Goal: Task Accomplishment & Management: Use online tool/utility

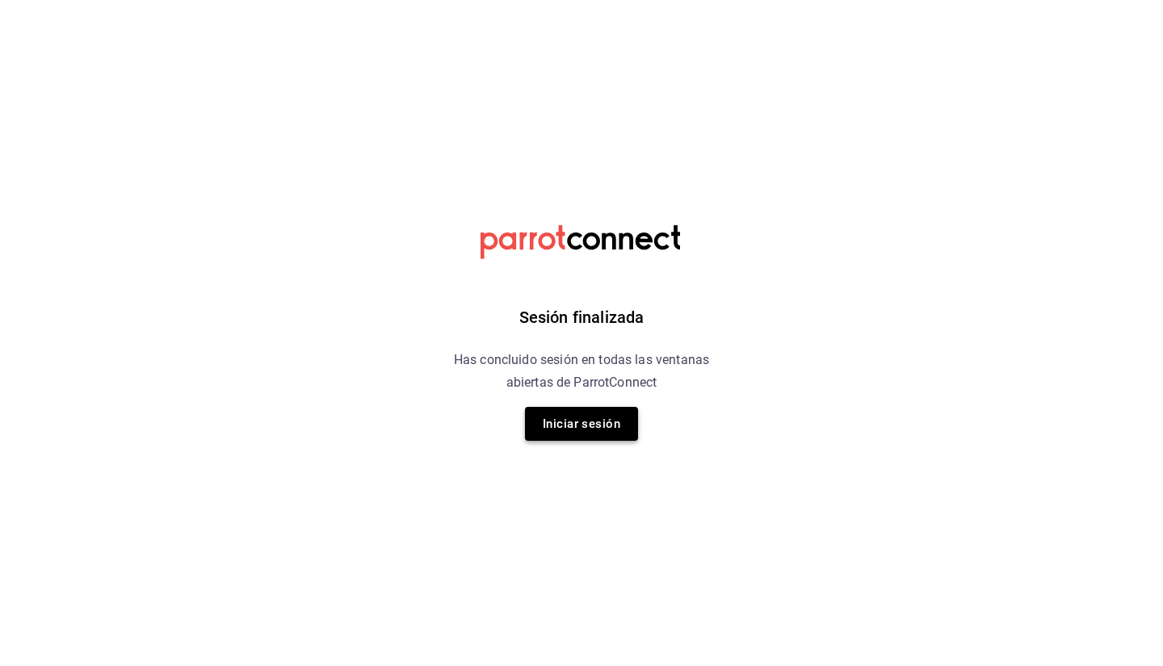
click at [584, 430] on button "Iniciar sesión" at bounding box center [581, 424] width 113 height 34
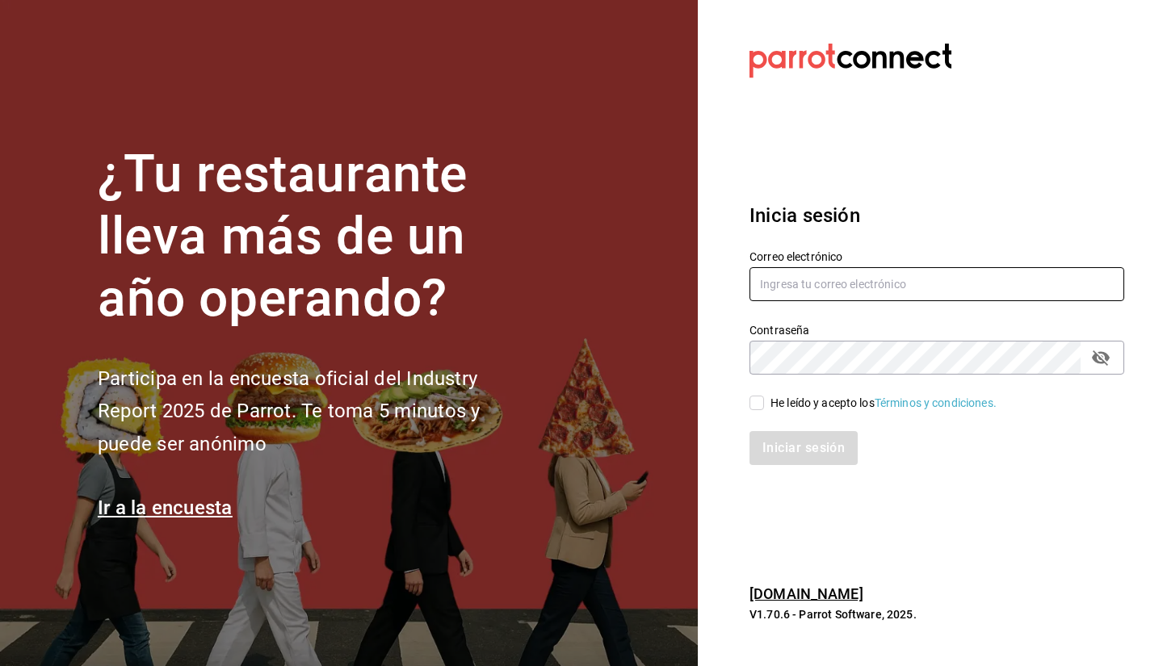
type input "facturacion@makupoke.com"
click at [786, 414] on div "Iniciar sesión" at bounding box center [927, 438] width 394 height 53
click at [795, 401] on div "He leído y acepto los Términos y condiciones." at bounding box center [883, 403] width 226 height 17
click at [764, 401] on input "He leído y acepto los Términos y condiciones." at bounding box center [756, 403] width 15 height 15
checkbox input "true"
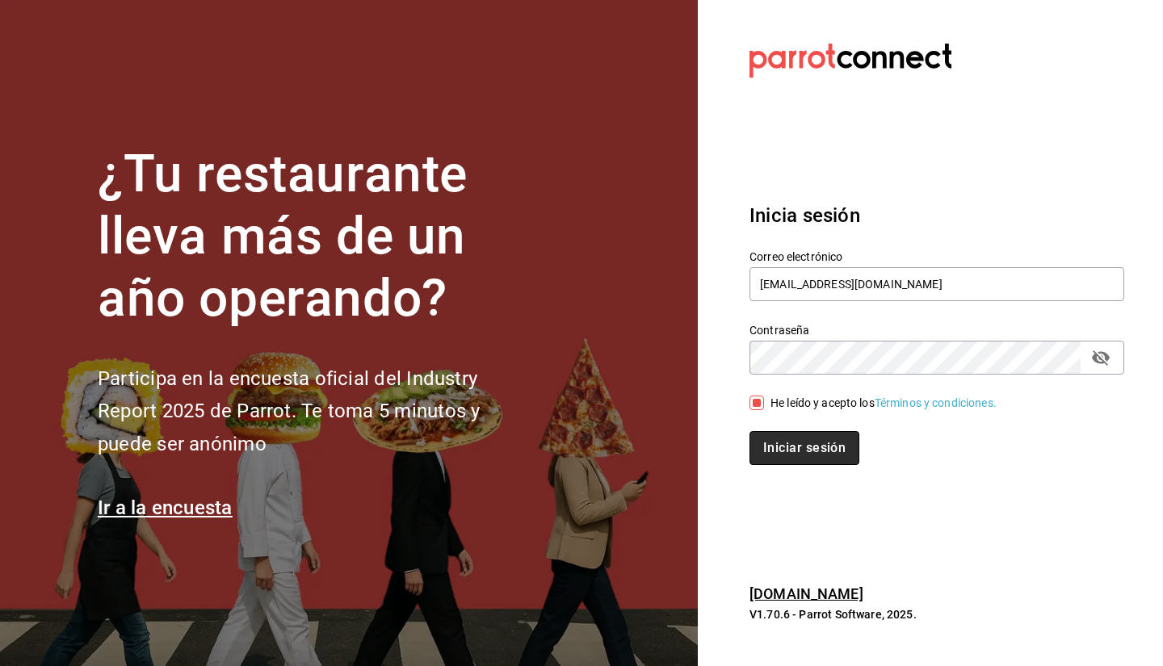
click at [799, 447] on button "Iniciar sesión" at bounding box center [804, 448] width 110 height 34
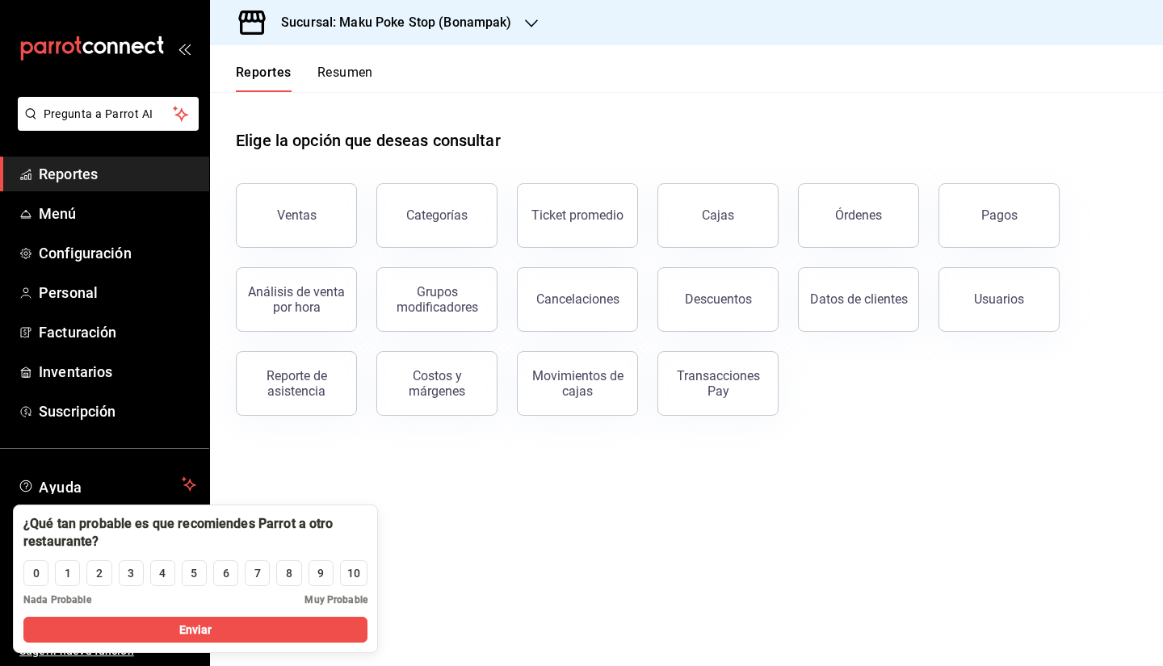
click at [853, 248] on div "Datos de clientes" at bounding box center [848, 290] width 140 height 84
click at [850, 228] on button "Órdenes" at bounding box center [858, 215] width 121 height 65
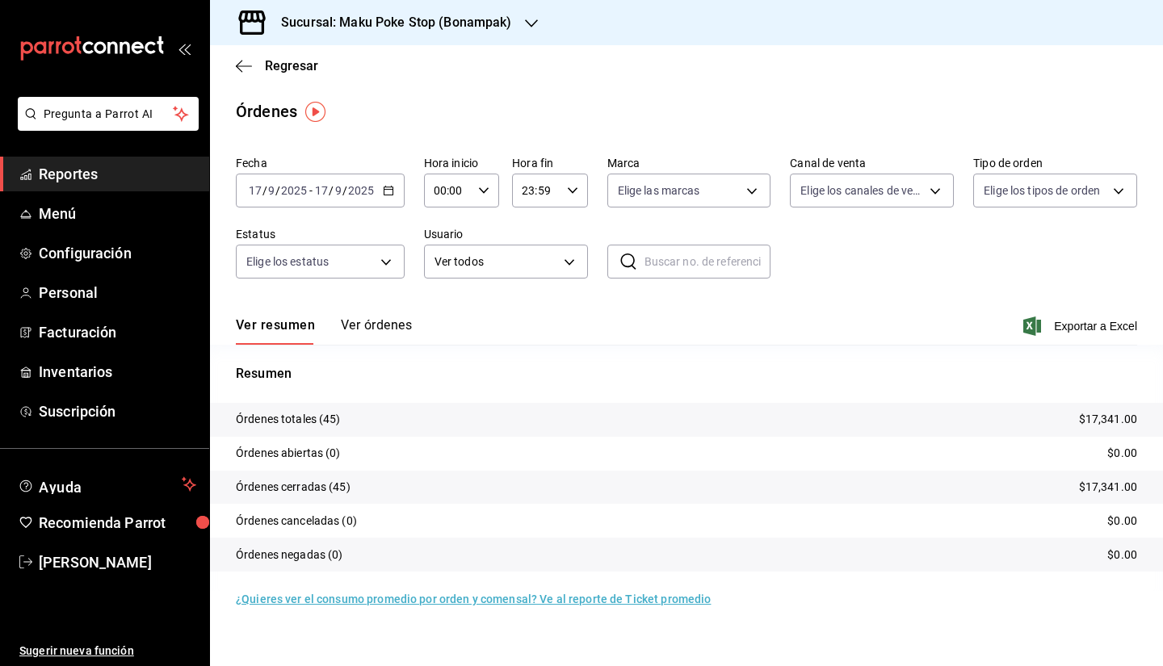
click at [412, 20] on h3 "Sucursal: Maku Poke Stop (Bonampak)" at bounding box center [390, 22] width 244 height 19
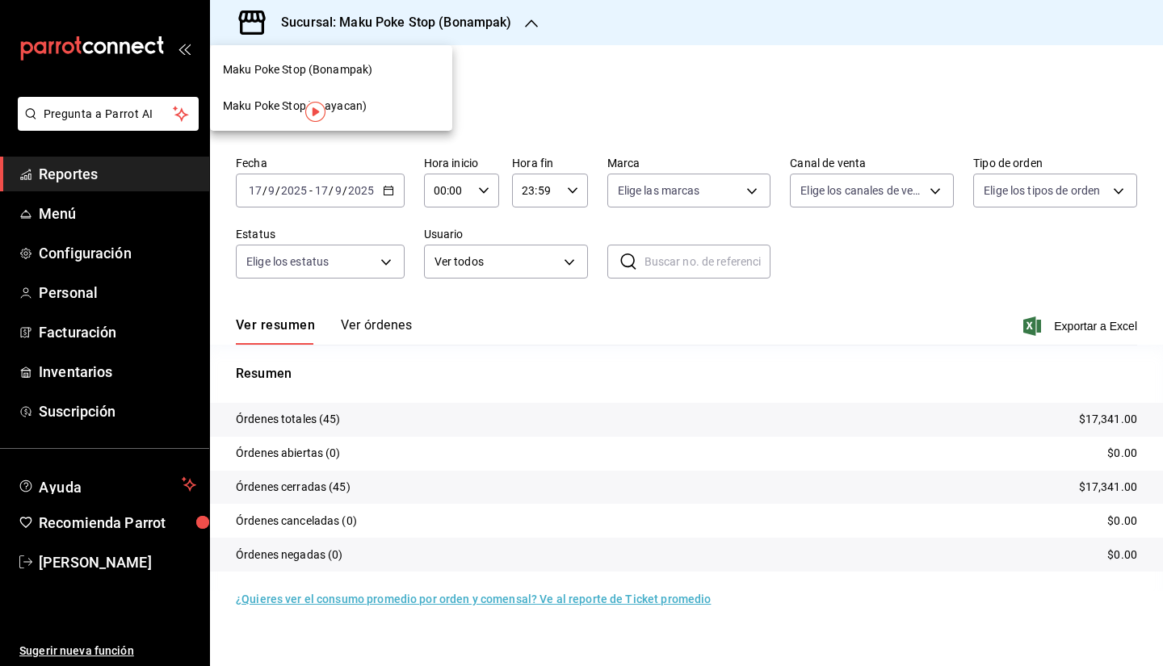
click at [392, 103] on div "Maku Poke Stop(Huayacan)" at bounding box center [331, 106] width 216 height 17
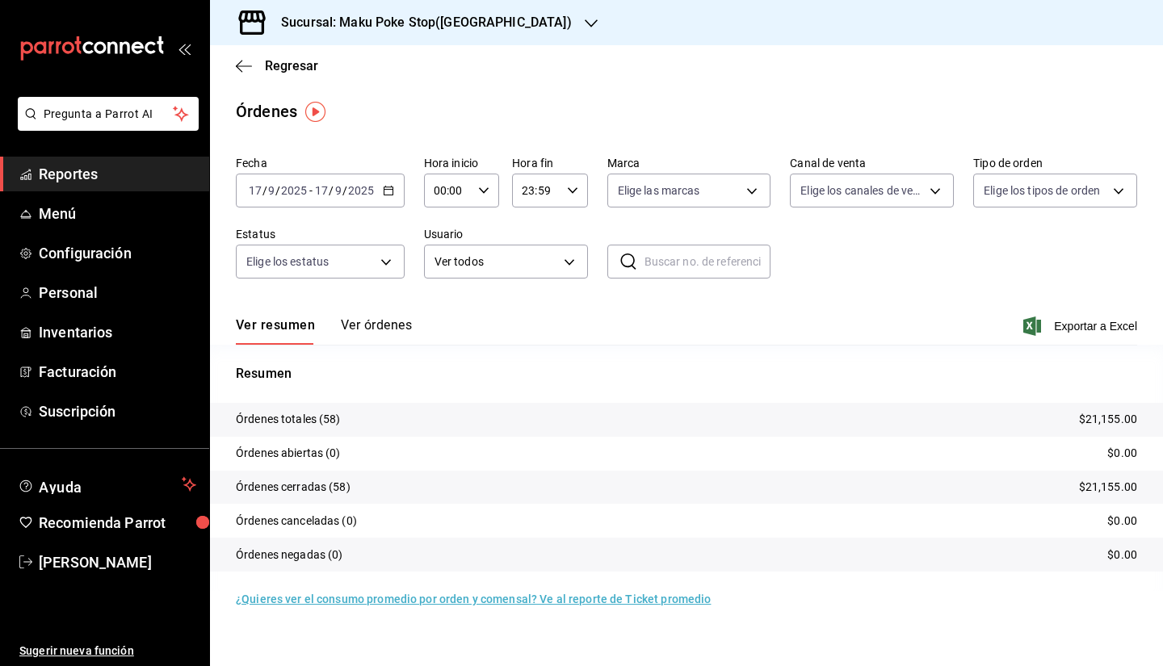
click at [371, 323] on button "Ver órdenes" at bounding box center [376, 330] width 71 height 27
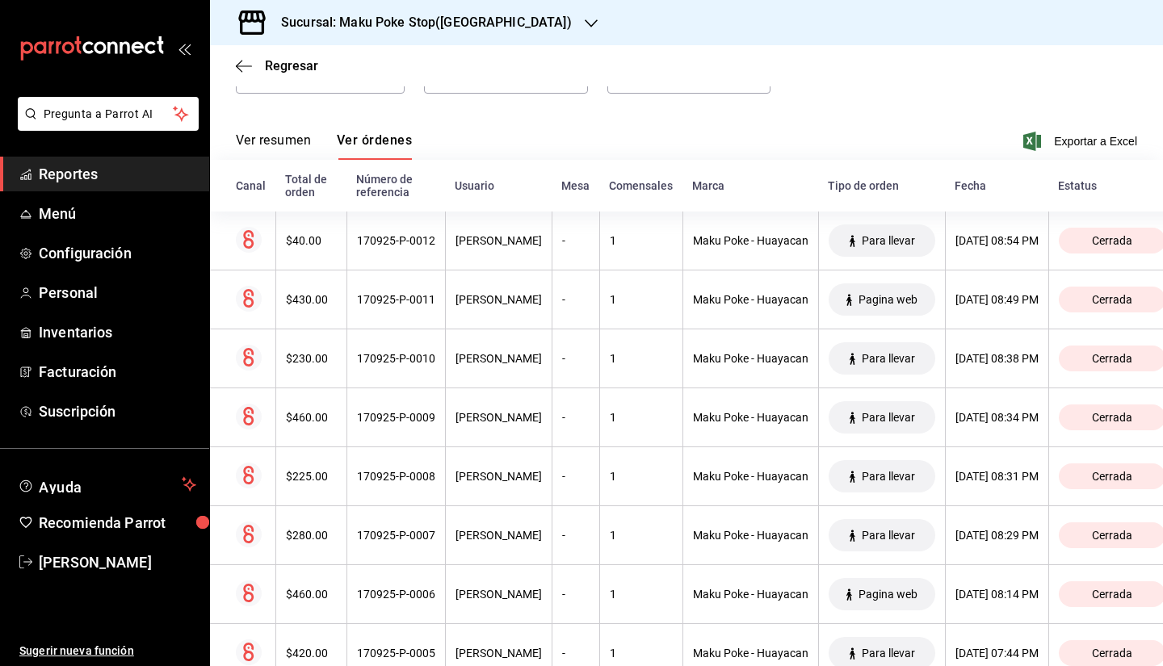
scroll to position [161, 0]
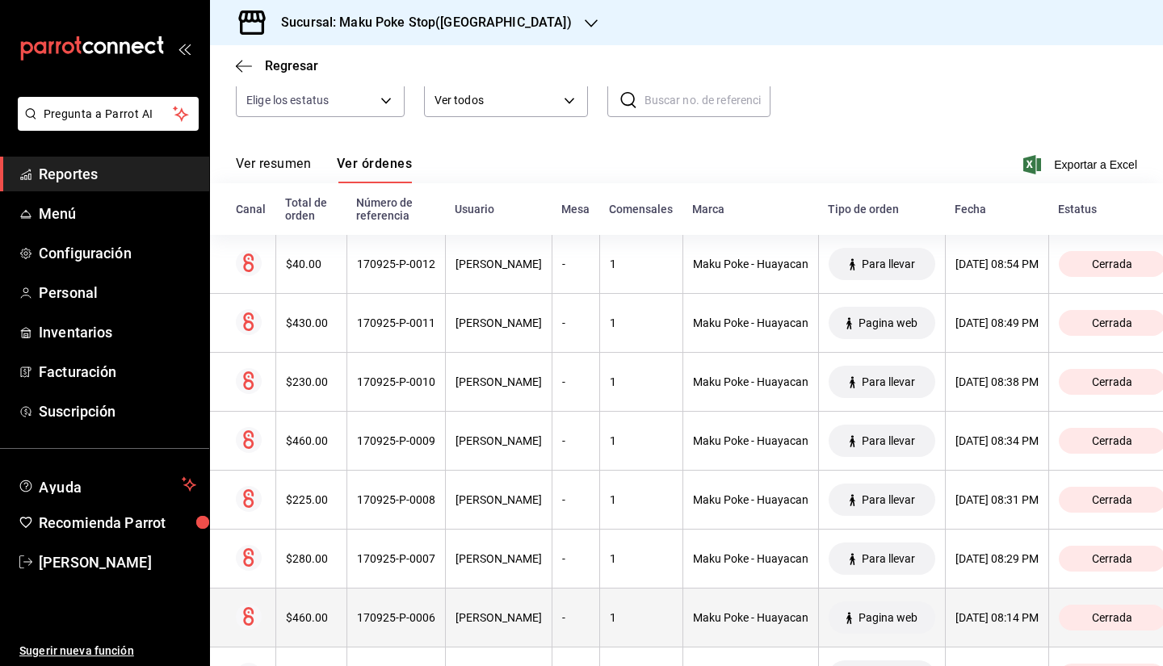
click at [472, 610] on th "[PERSON_NAME]" at bounding box center [498, 618] width 107 height 59
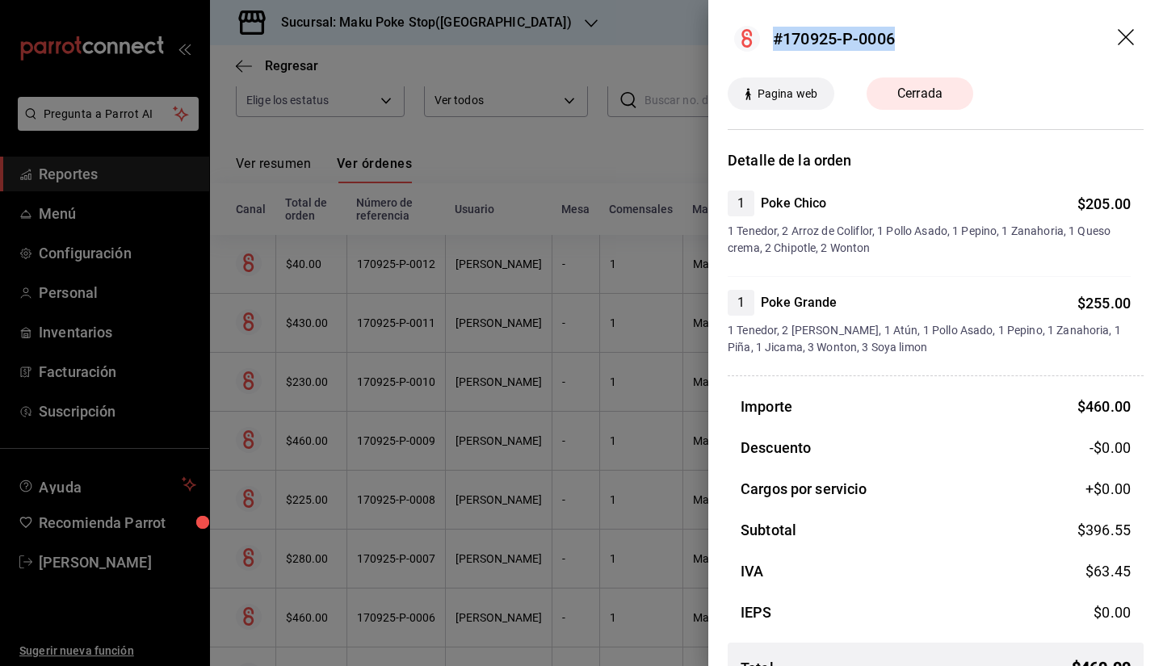
drag, startPoint x: 912, startPoint y: 32, endPoint x: 760, endPoint y: 55, distance: 153.5
click at [760, 55] on header "#170925-P-0006" at bounding box center [935, 39] width 455 height 78
copy div "#170925-P-0006"
click at [1118, 38] on icon "drag" at bounding box center [1127, 38] width 19 height 19
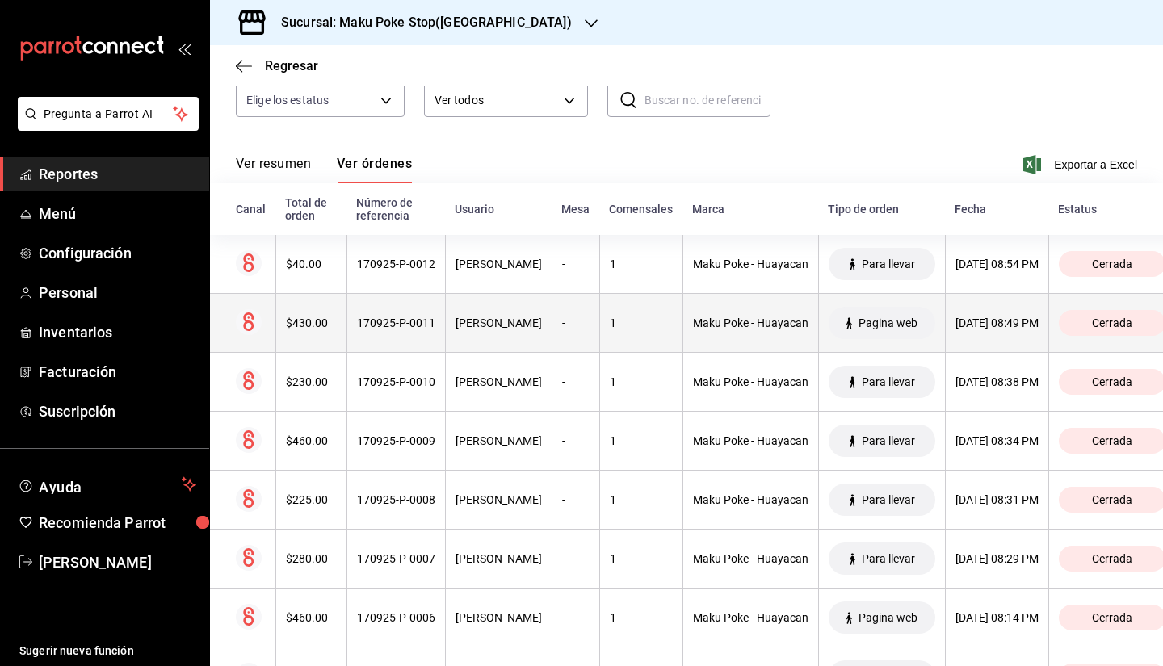
click at [490, 317] on th "Aurora Gil Aguilar" at bounding box center [498, 323] width 107 height 59
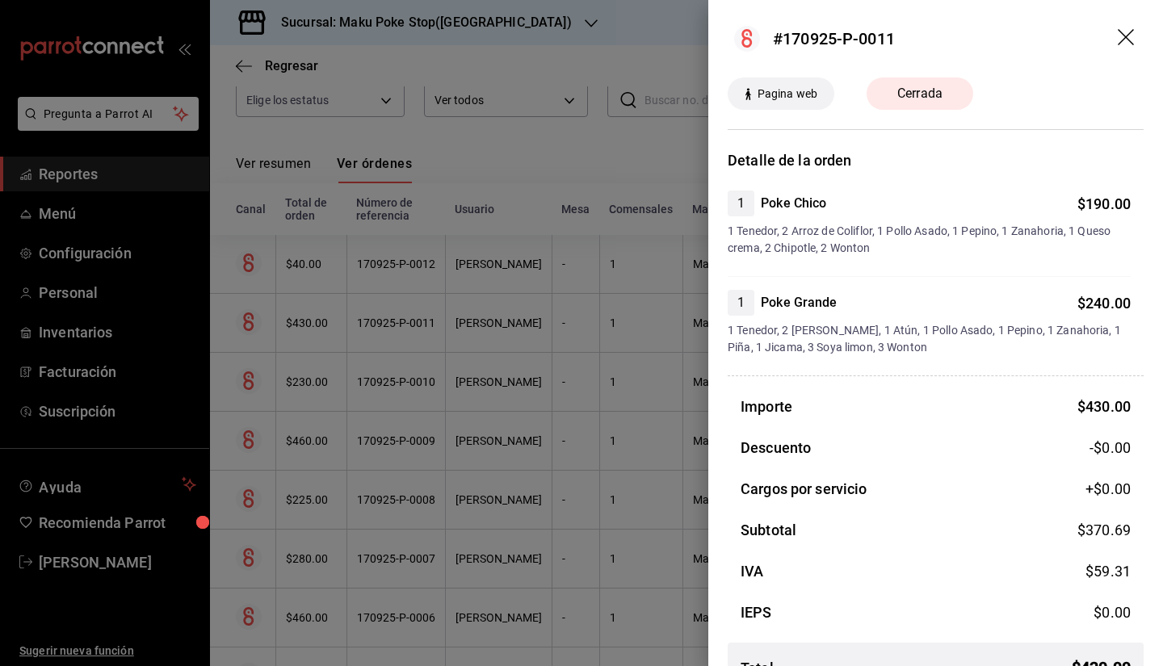
click at [1118, 42] on icon "drag" at bounding box center [1126, 37] width 16 height 16
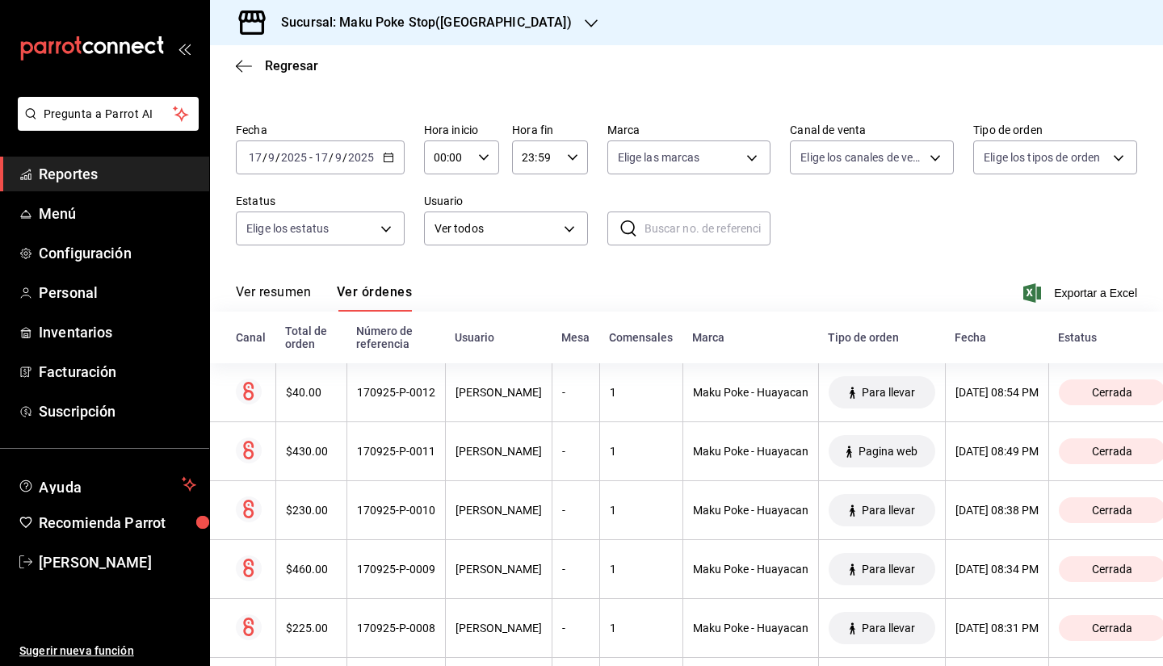
scroll to position [0, 0]
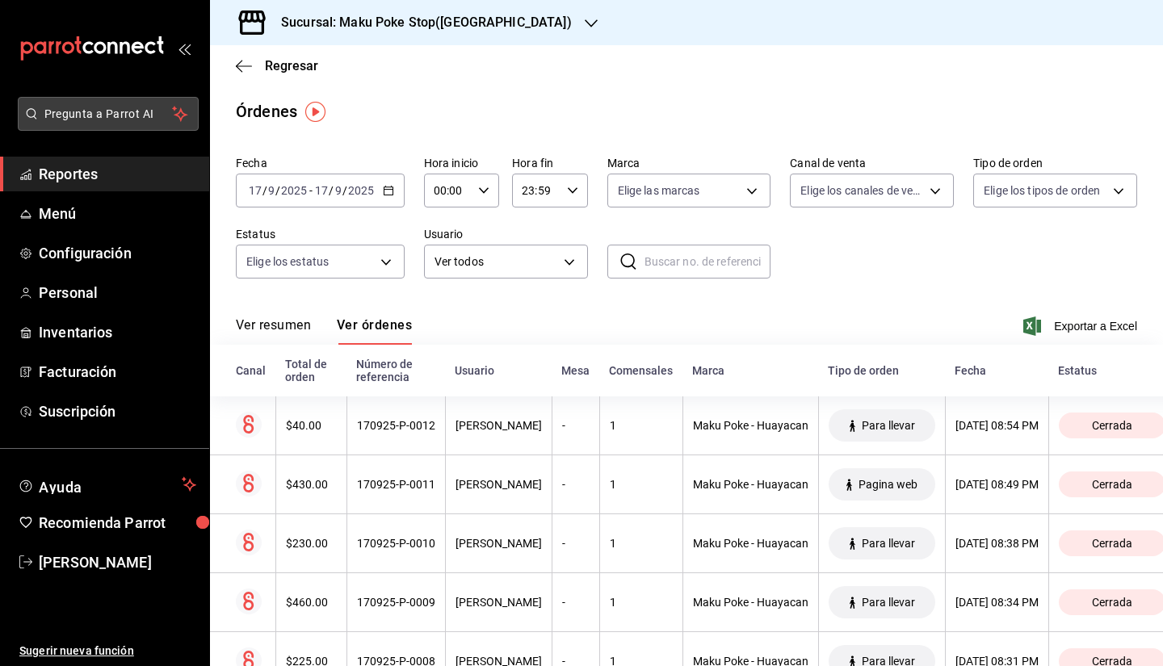
click at [127, 109] on span "Pregunta a Parrot AI" at bounding box center [108, 114] width 128 height 17
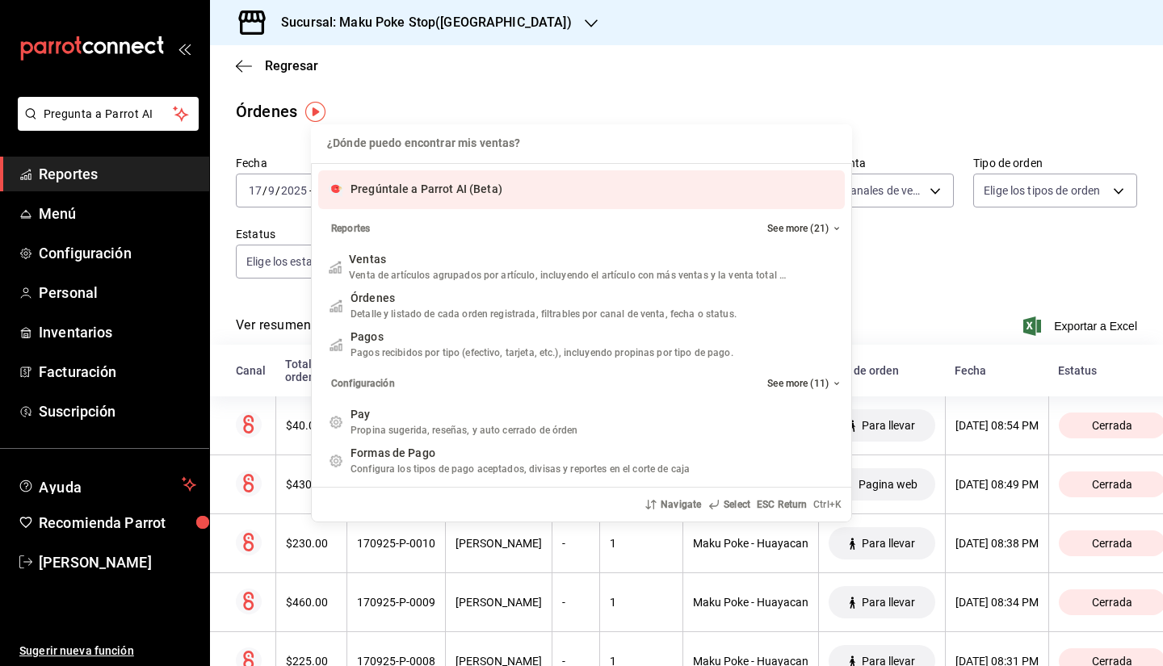
click at [491, 183] on span "Pregúntale a Parrot AI (Beta)" at bounding box center [426, 188] width 152 height 13
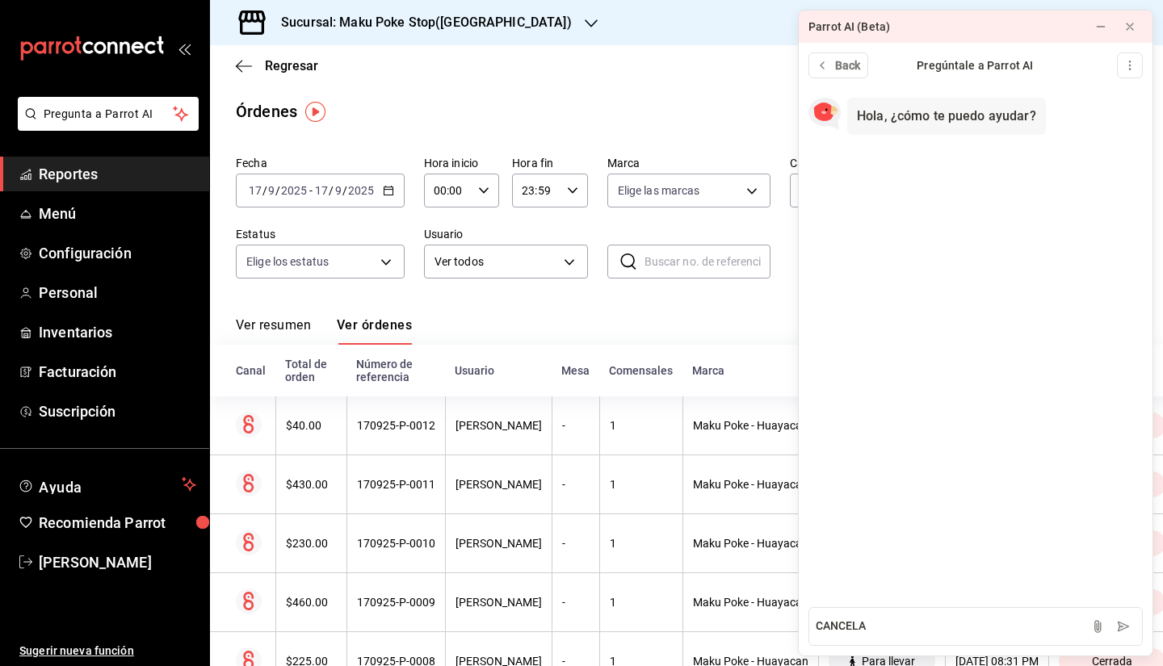
type textarea "CANCELAR"
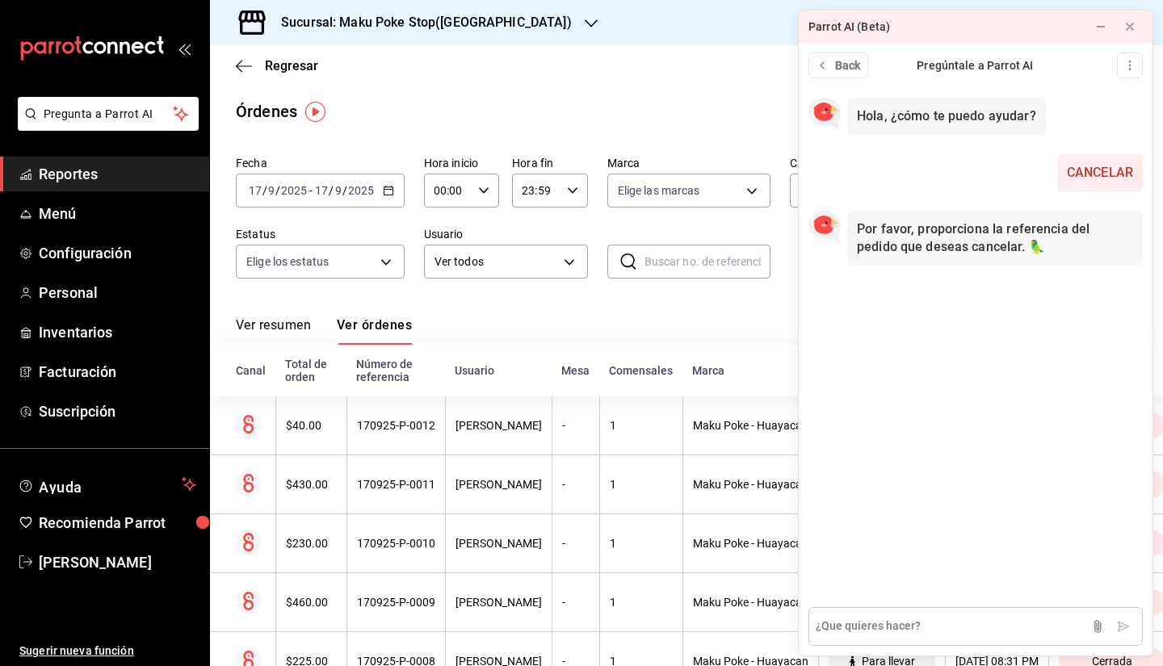
type textarea "#170925-P-0006"
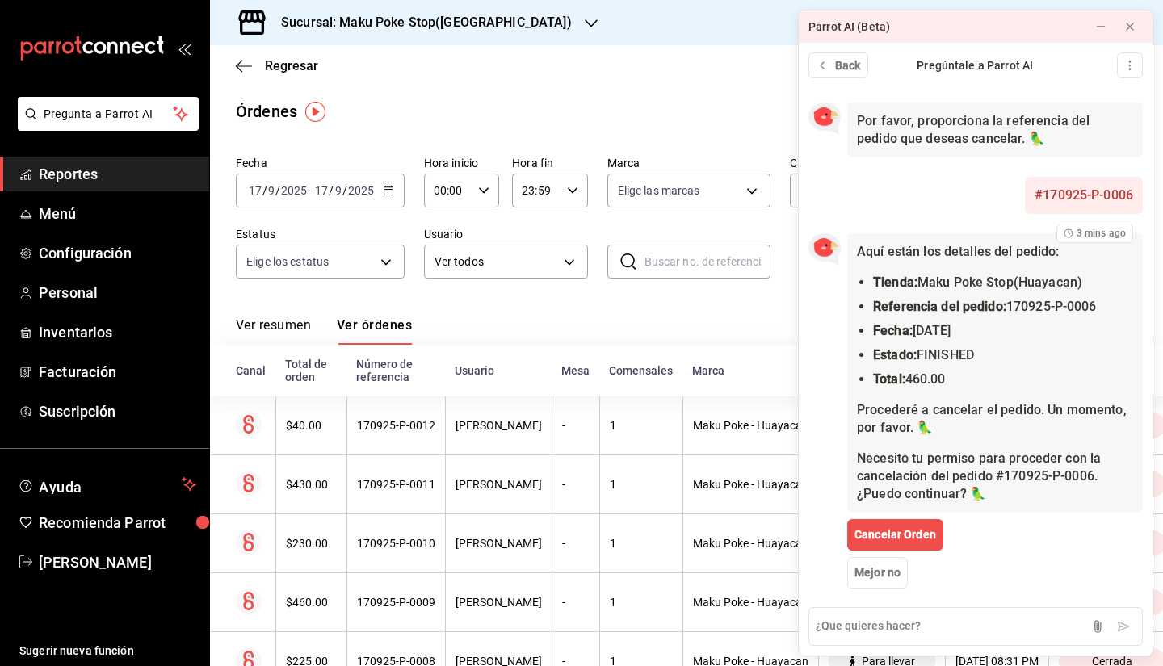
scroll to position [115, 0]
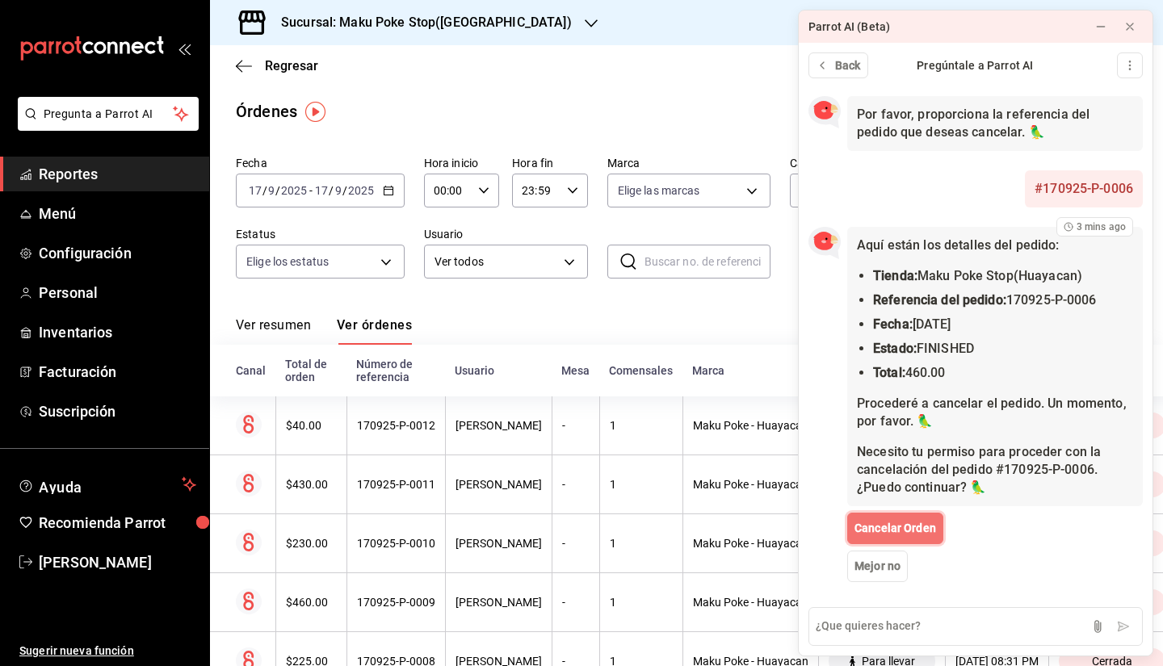
click at [923, 520] on span "Cancelar Orden" at bounding box center [895, 528] width 82 height 17
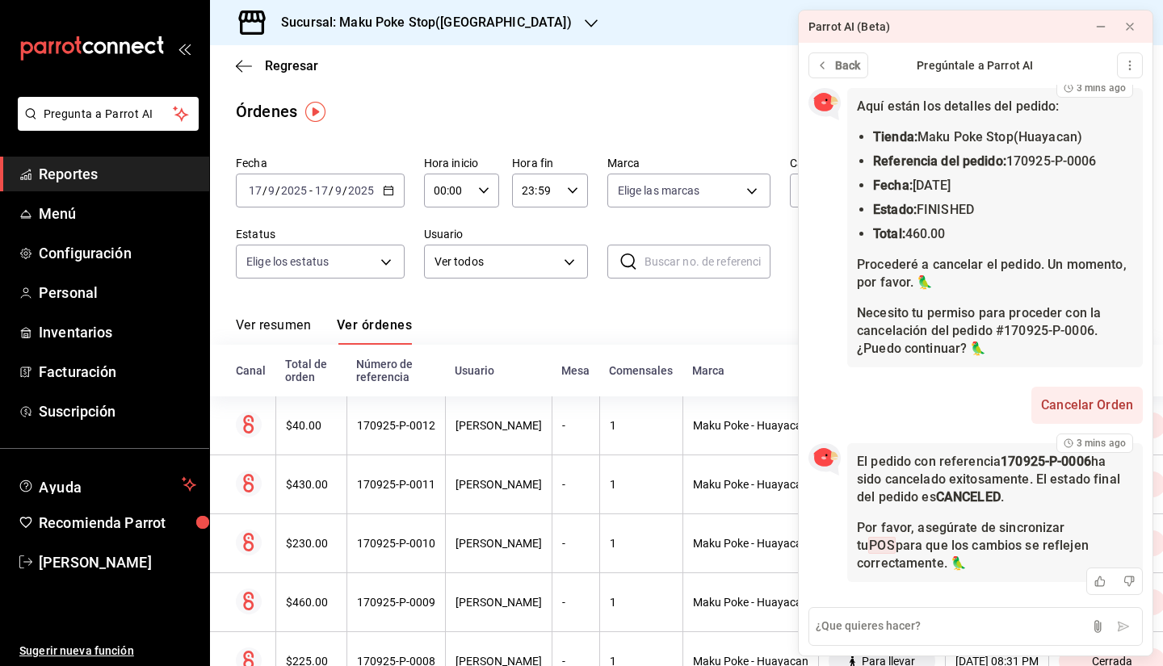
scroll to position [254, 0]
